Goal: Browse casually

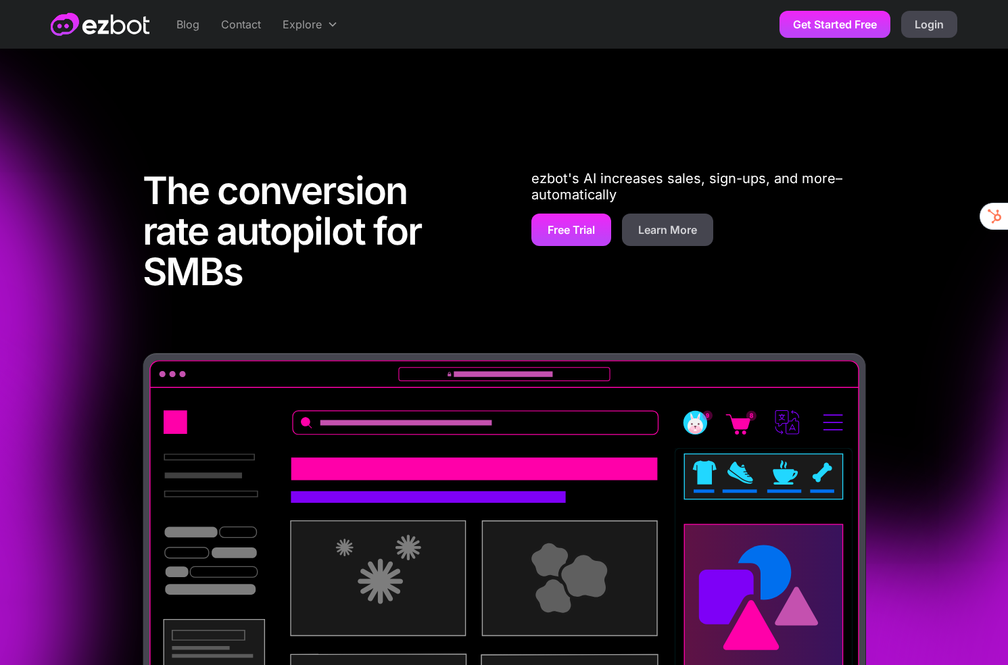
click at [147, 28] on img "home" at bounding box center [100, 24] width 99 height 23
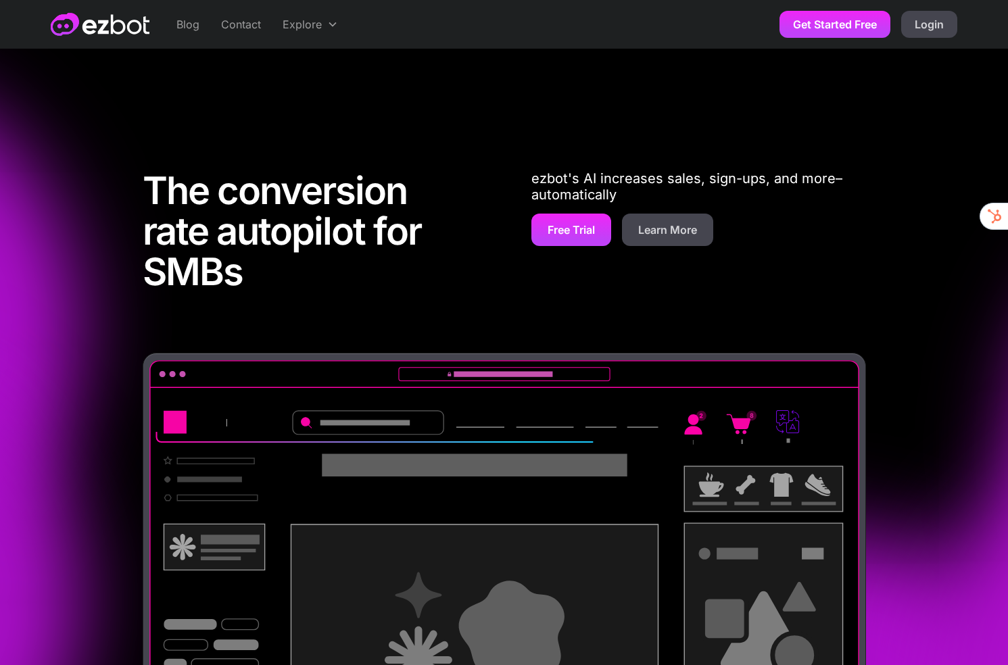
scroll to position [147, 0]
